Goal: Task Accomplishment & Management: Complete application form

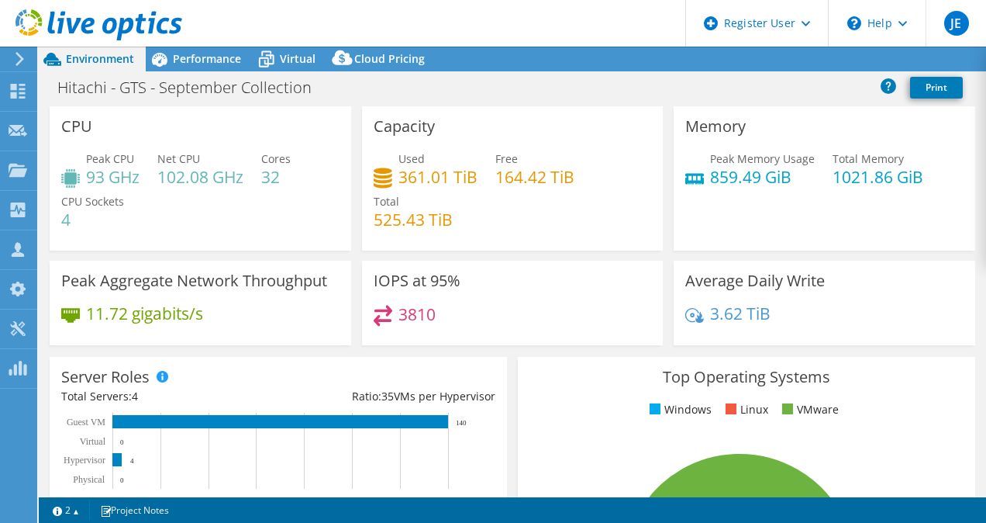
select select "[GEOGRAPHIC_DATA]"
select select "USD"
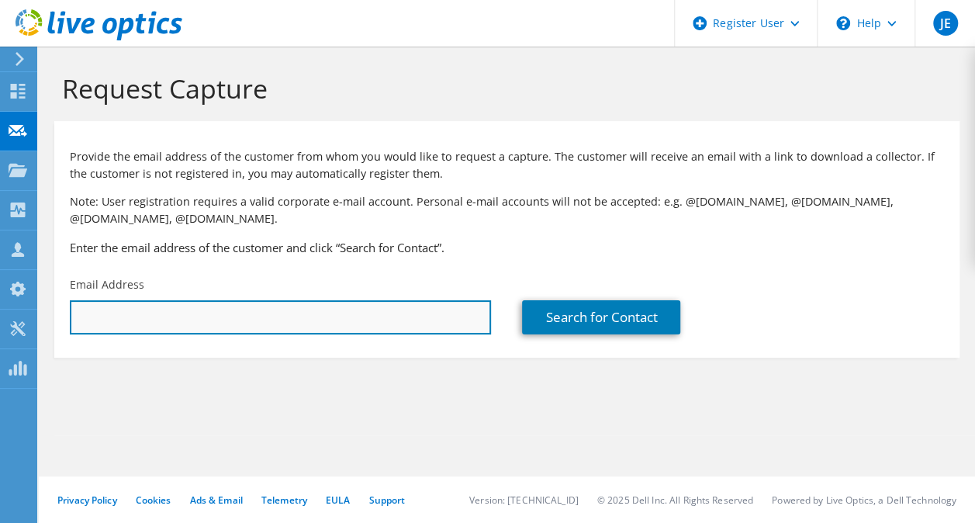
click at [93, 306] on input "text" at bounding box center [280, 317] width 421 height 34
click at [400, 318] on input "[PERSON_NAME]" at bounding box center [280, 317] width 421 height 34
drag, startPoint x: 323, startPoint y: 316, endPoint x: 9, endPoint y: 327, distance: 313.4
click at [9, 327] on div "JE Dell User [PERSON_NAME] [PERSON_NAME][EMAIL_ADDRESS][PERSON_NAME][DOMAIN_NAM…" at bounding box center [487, 261] width 975 height 523
drag, startPoint x: 127, startPoint y: 316, endPoint x: 95, endPoint y: 310, distance: 33.0
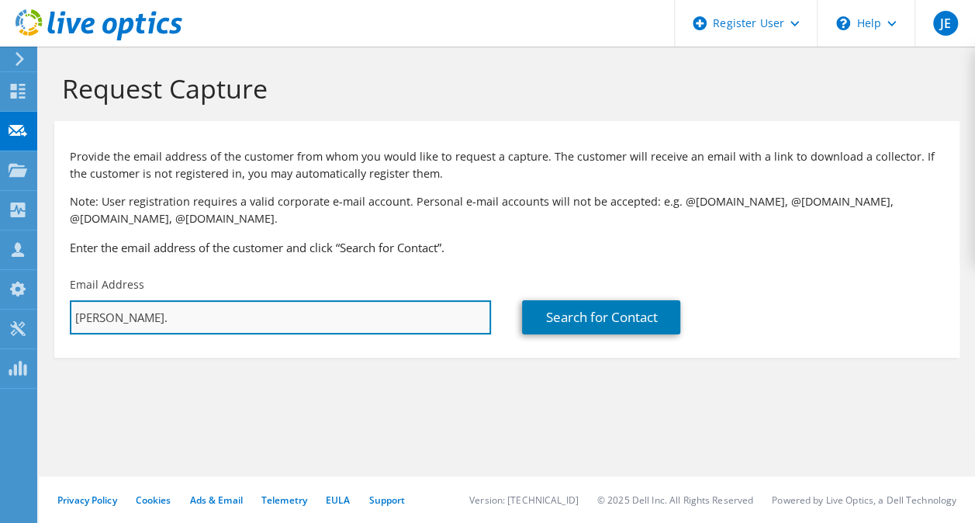
click at [95, 310] on input "[PERSON_NAME]." at bounding box center [280, 317] width 421 height 34
type input "J"
paste input "[EMAIL_ADDRESS][DOMAIN_NAME]"
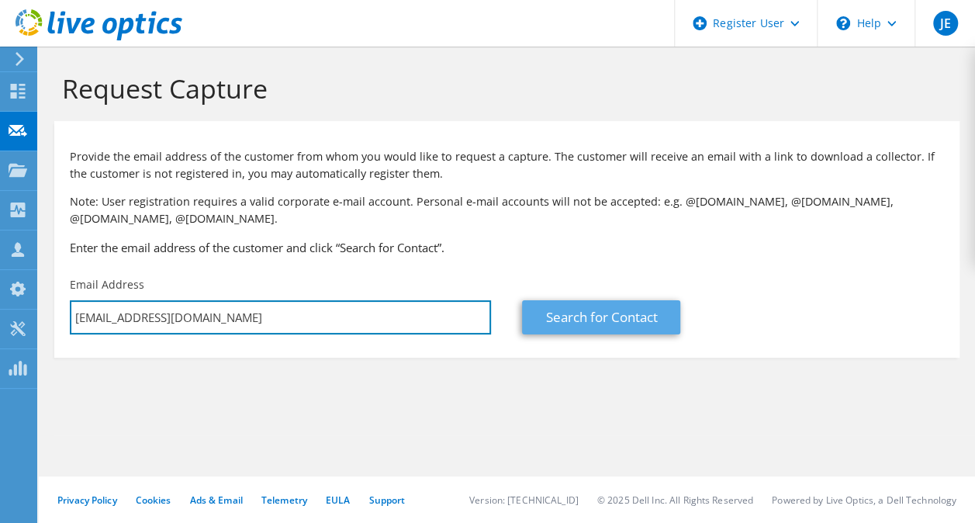
type input "[EMAIL_ADDRESS][DOMAIN_NAME]"
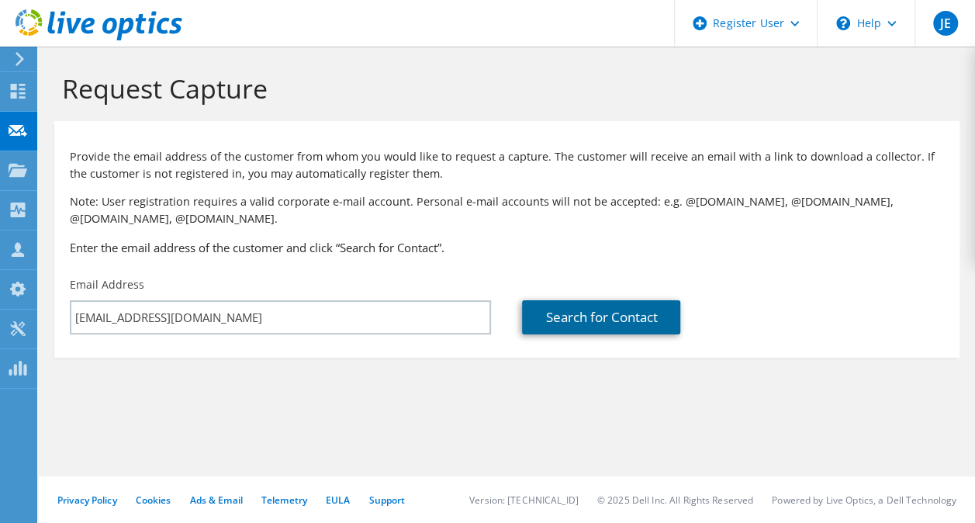
click at [666, 302] on link "Search for Contact" at bounding box center [601, 317] width 158 height 34
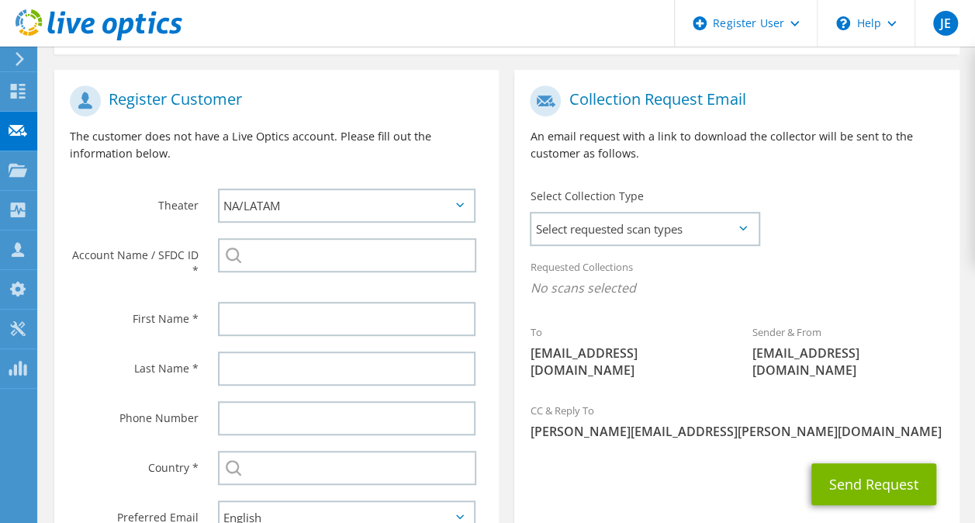
scroll to position [304, 0]
click at [570, 223] on span "Select requested scan types" at bounding box center [644, 227] width 226 height 31
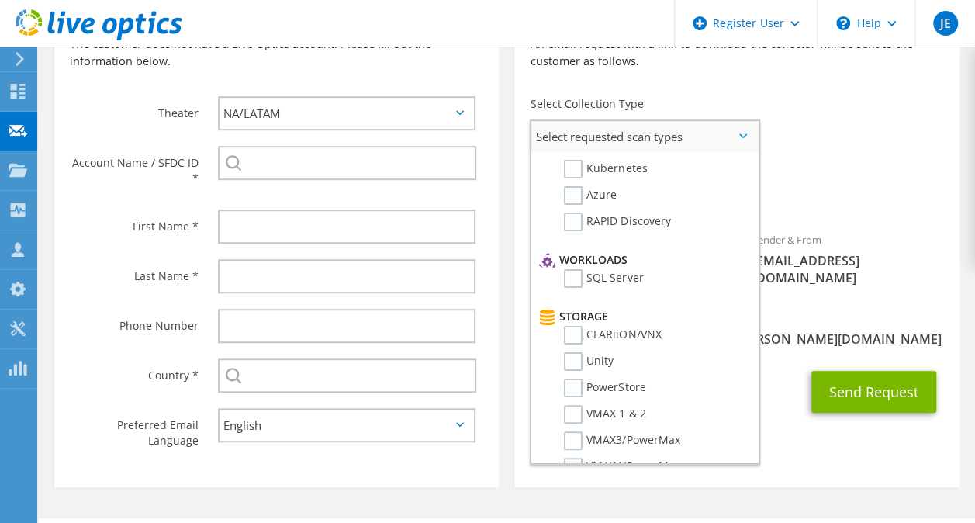
scroll to position [0, 0]
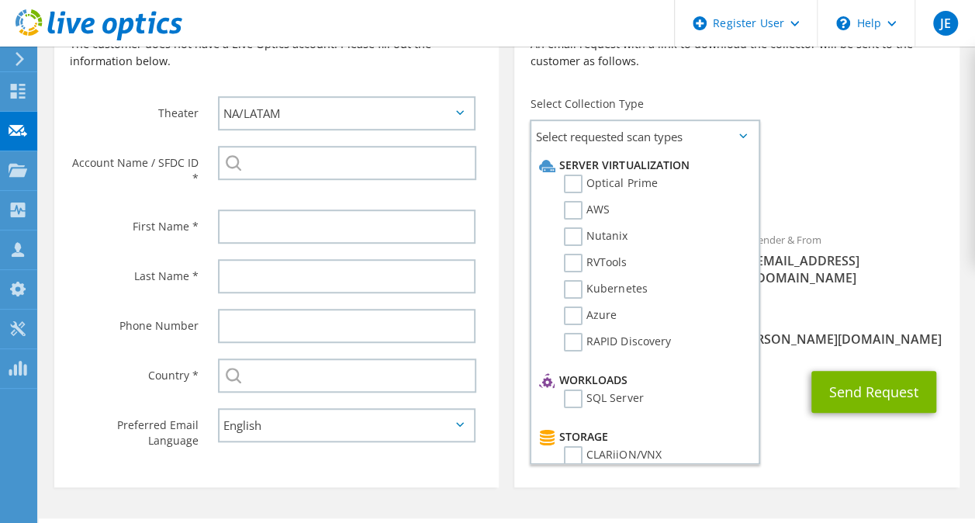
click at [814, 125] on div "To [EMAIL_ADDRESS][DOMAIN_NAME] Sender & From [EMAIL_ADDRESS][DOMAIN_NAME]" at bounding box center [736, 143] width 444 height 316
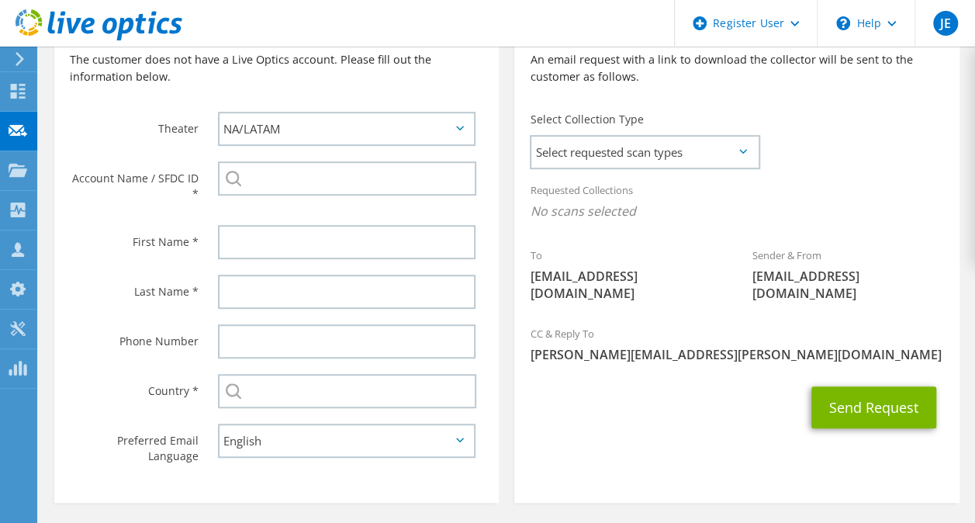
scroll to position [378, 0]
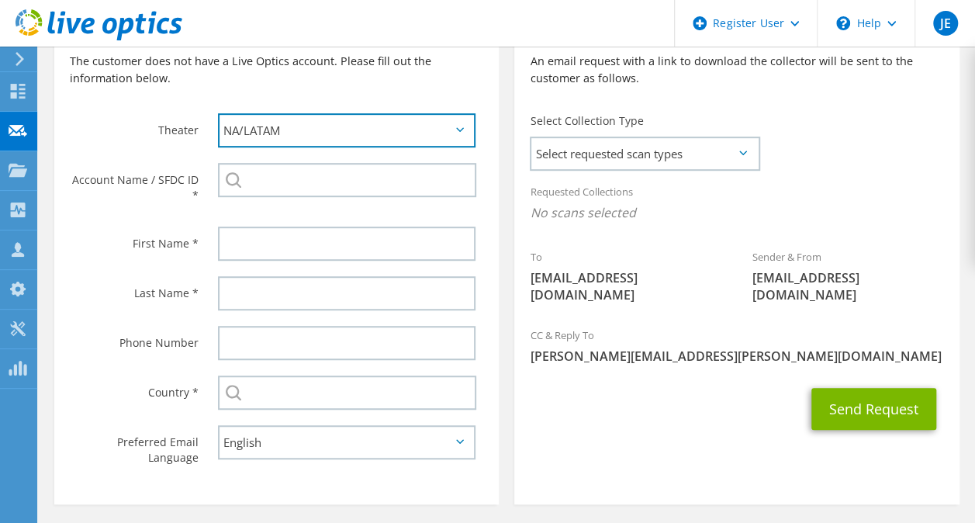
click at [381, 127] on select "APJ EMEA NA/LATAM" at bounding box center [346, 130] width 257 height 34
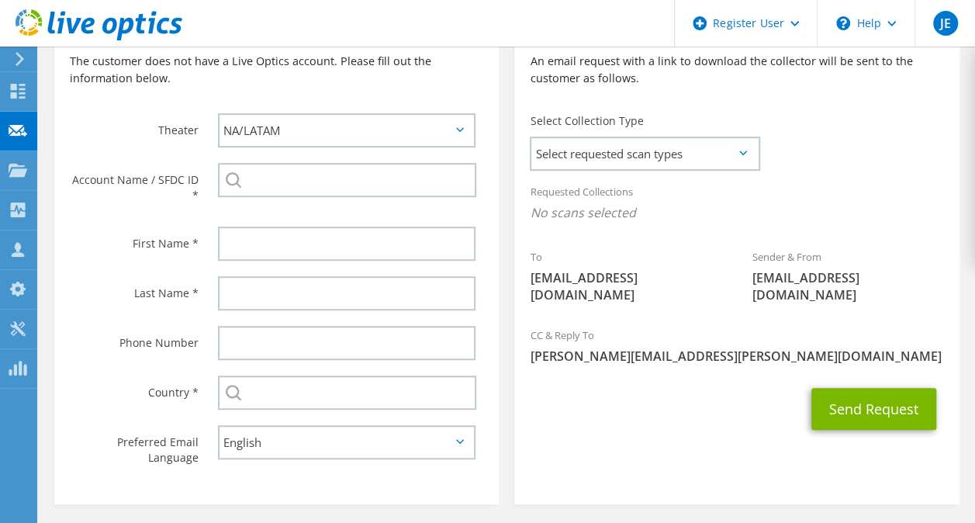
click at [313, 84] on p "The customer does not have a Live Optics account. Please fill out the informati…" at bounding box center [276, 70] width 413 height 34
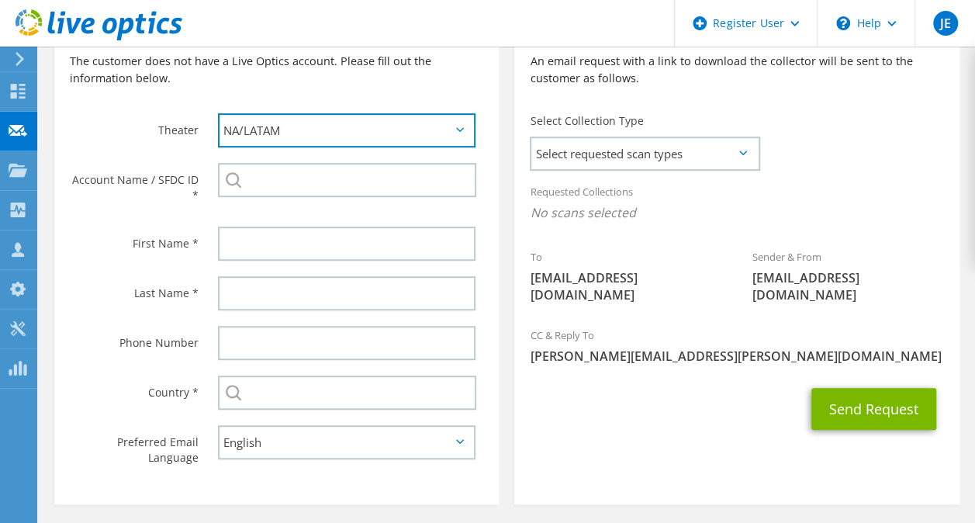
click at [282, 126] on select "APJ EMEA NA/LATAM" at bounding box center [346, 130] width 257 height 34
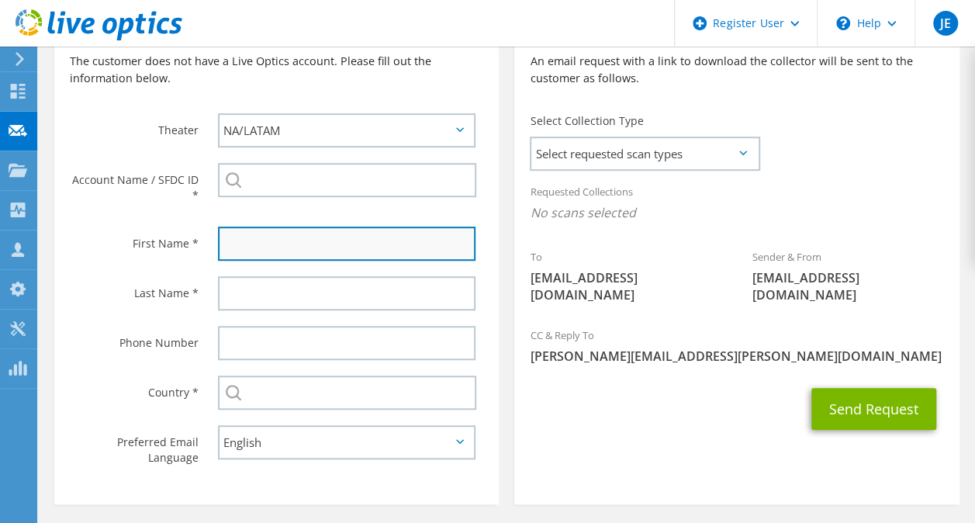
click at [243, 251] on input "text" at bounding box center [346, 243] width 257 height 34
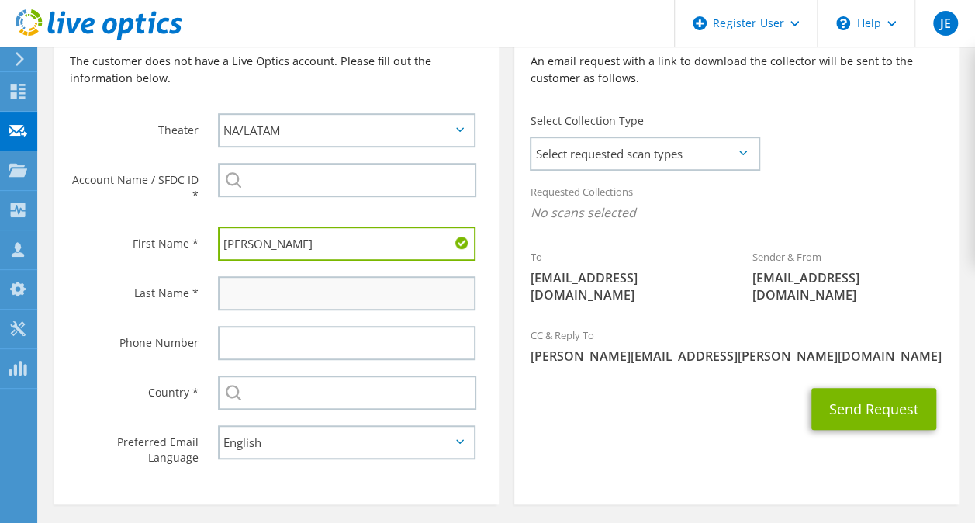
type input "[PERSON_NAME]"
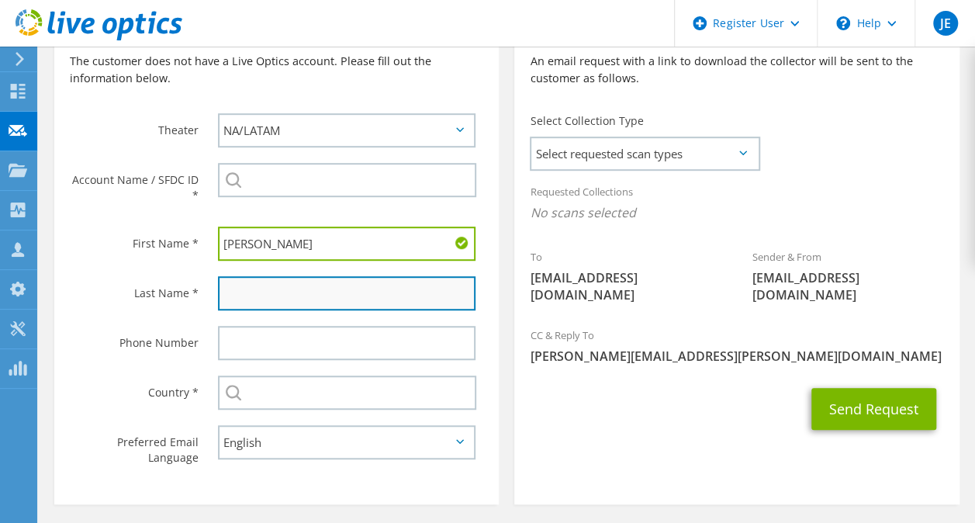
click at [249, 287] on input "text" at bounding box center [346, 293] width 257 height 34
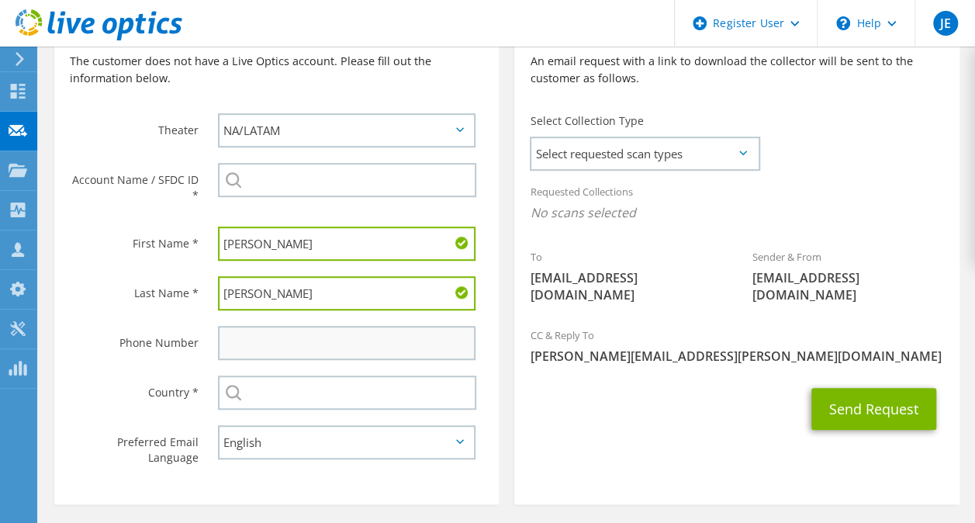
type input "[PERSON_NAME]"
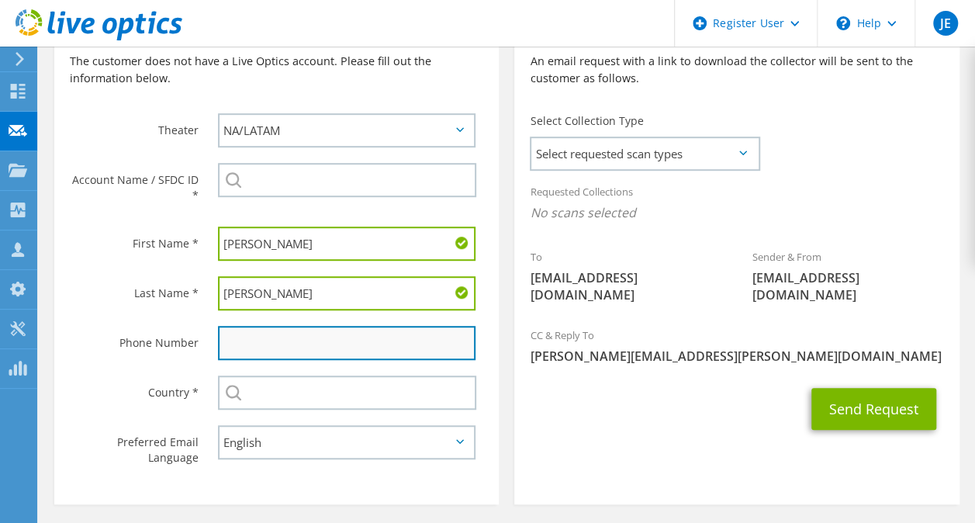
click at [255, 347] on input "text" at bounding box center [346, 343] width 257 height 34
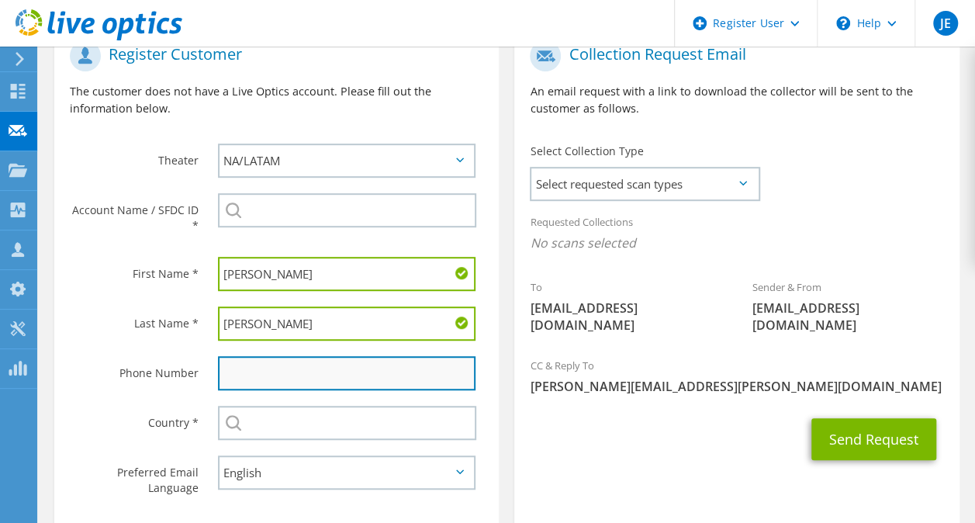
scroll to position [399, 0]
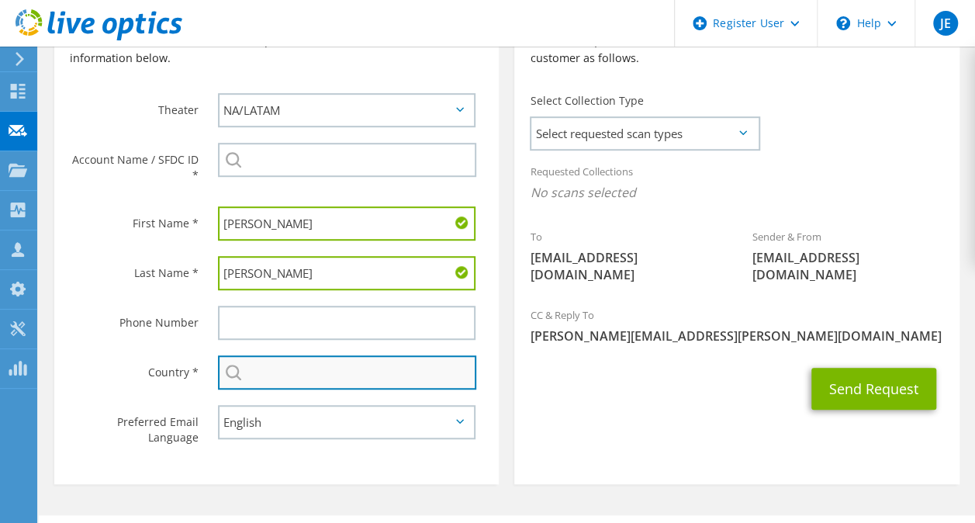
click at [259, 378] on input "text" at bounding box center [347, 372] width 258 height 34
type input "[GEOGRAPHIC_DATA]"
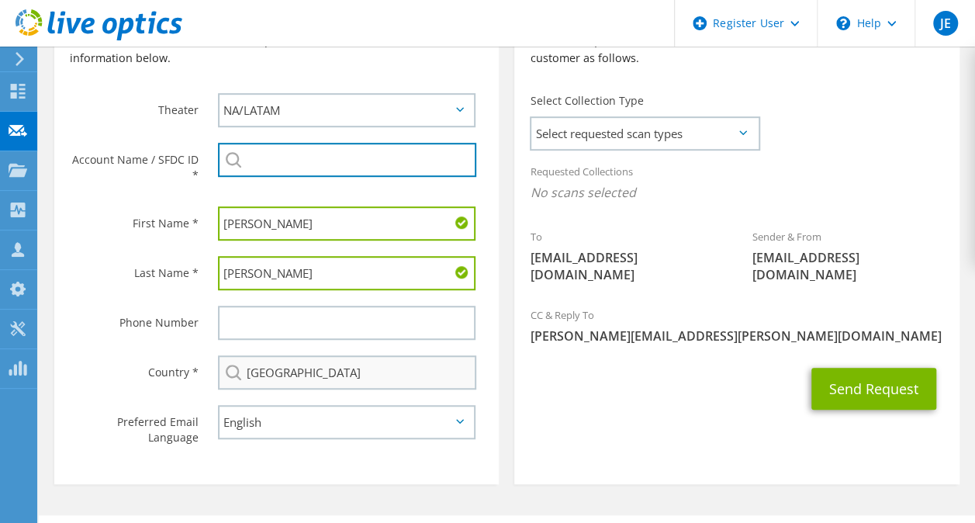
type input "Hitachi"
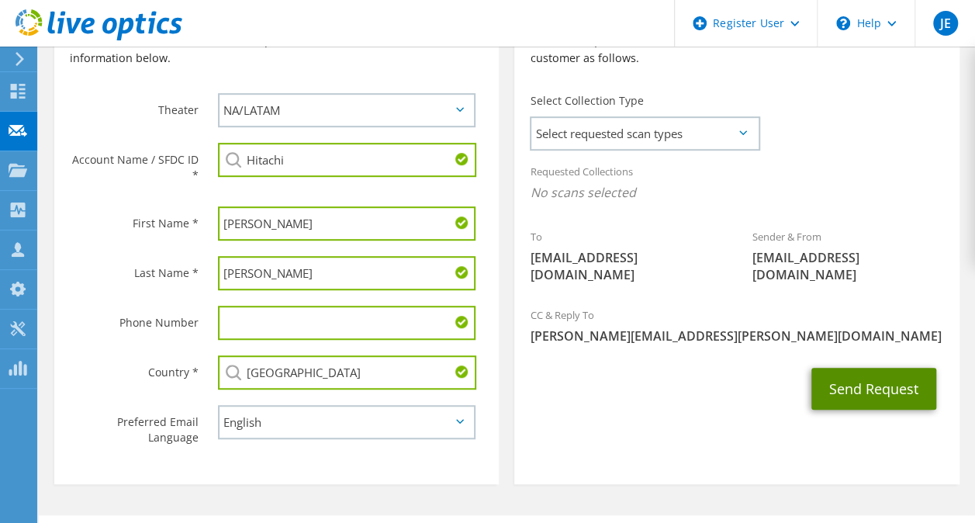
click at [859, 389] on button "Send Request" at bounding box center [873, 389] width 125 height 42
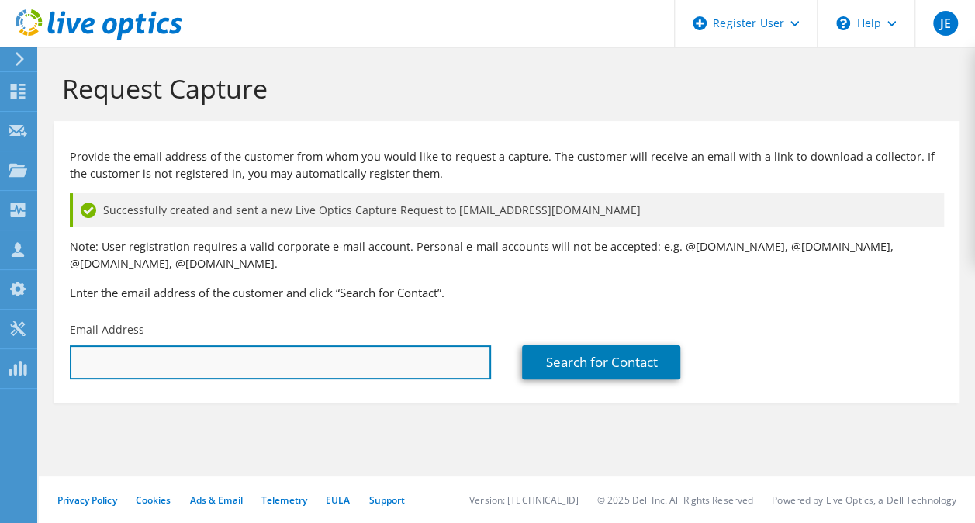
click at [408, 364] on input "text" at bounding box center [280, 362] width 421 height 34
paste input "[EMAIL_ADDRESS][DOMAIN_NAME]"
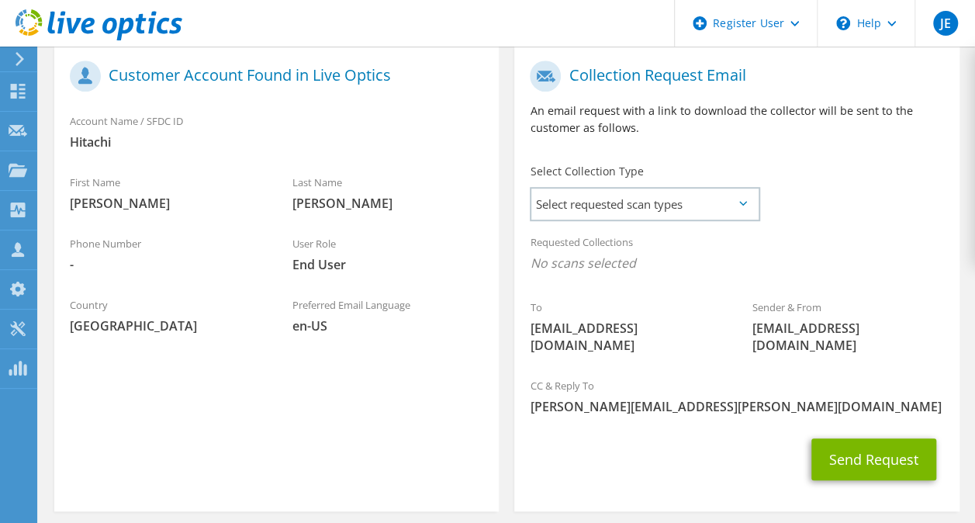
scroll to position [374, 0]
type input "[EMAIL_ADDRESS][DOMAIN_NAME]"
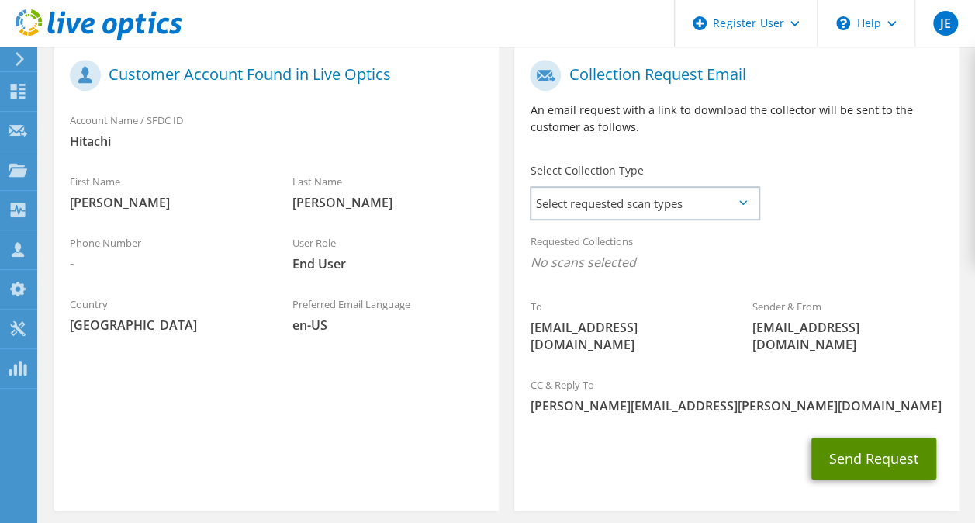
click at [855, 469] on button "Send Request" at bounding box center [873, 458] width 125 height 42
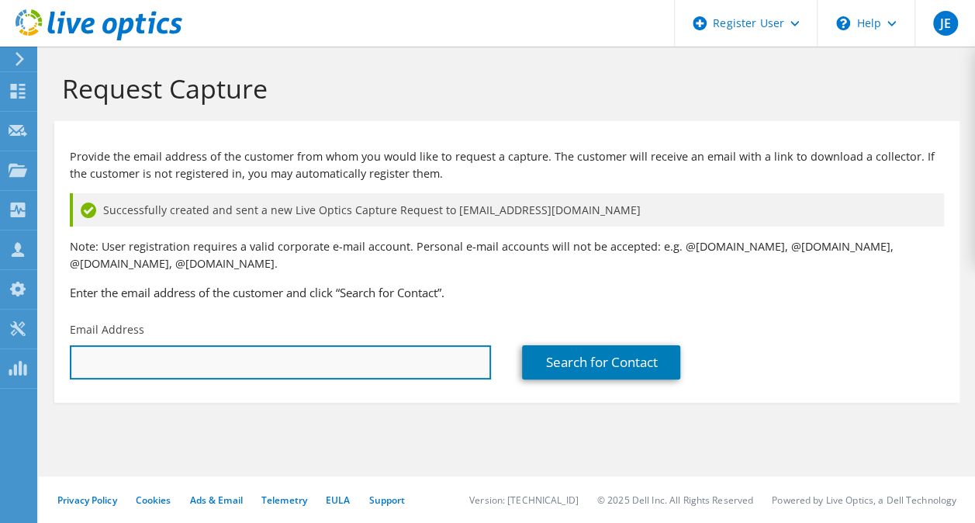
click at [277, 368] on input "text" at bounding box center [280, 362] width 421 height 34
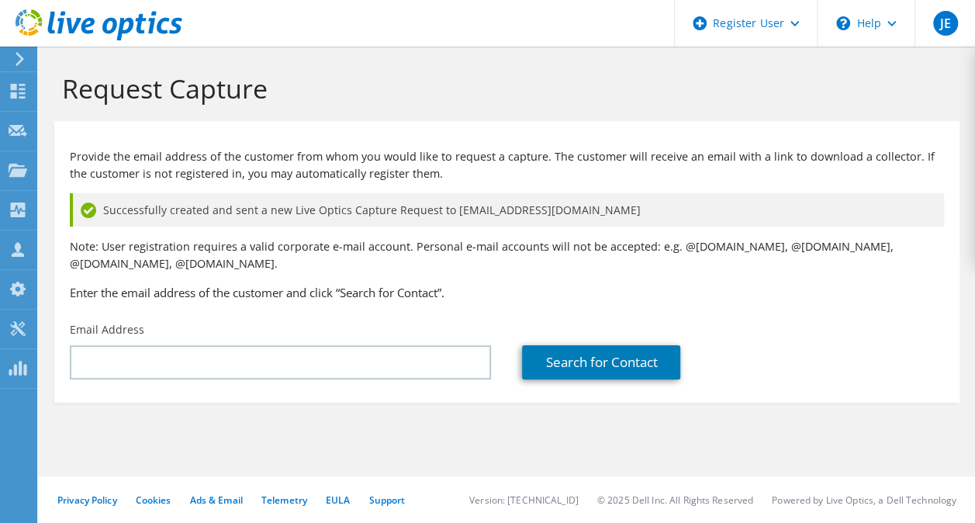
click at [506, 272] on div "Provide the email address of the customer from whom you would like to request a…" at bounding box center [506, 221] width 905 height 185
